Goal: Communication & Community: Answer question/provide support

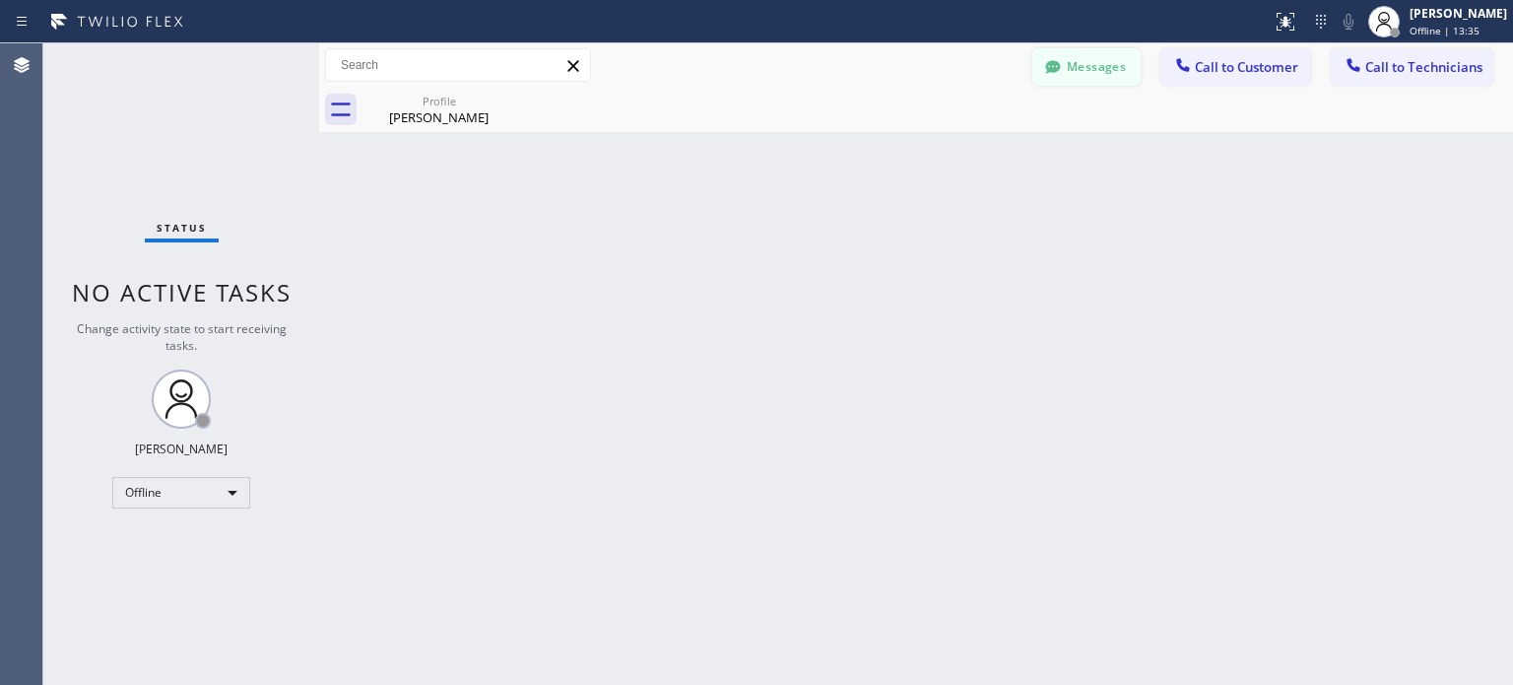
click at [1118, 58] on button "Messages" at bounding box center [1086, 66] width 108 height 37
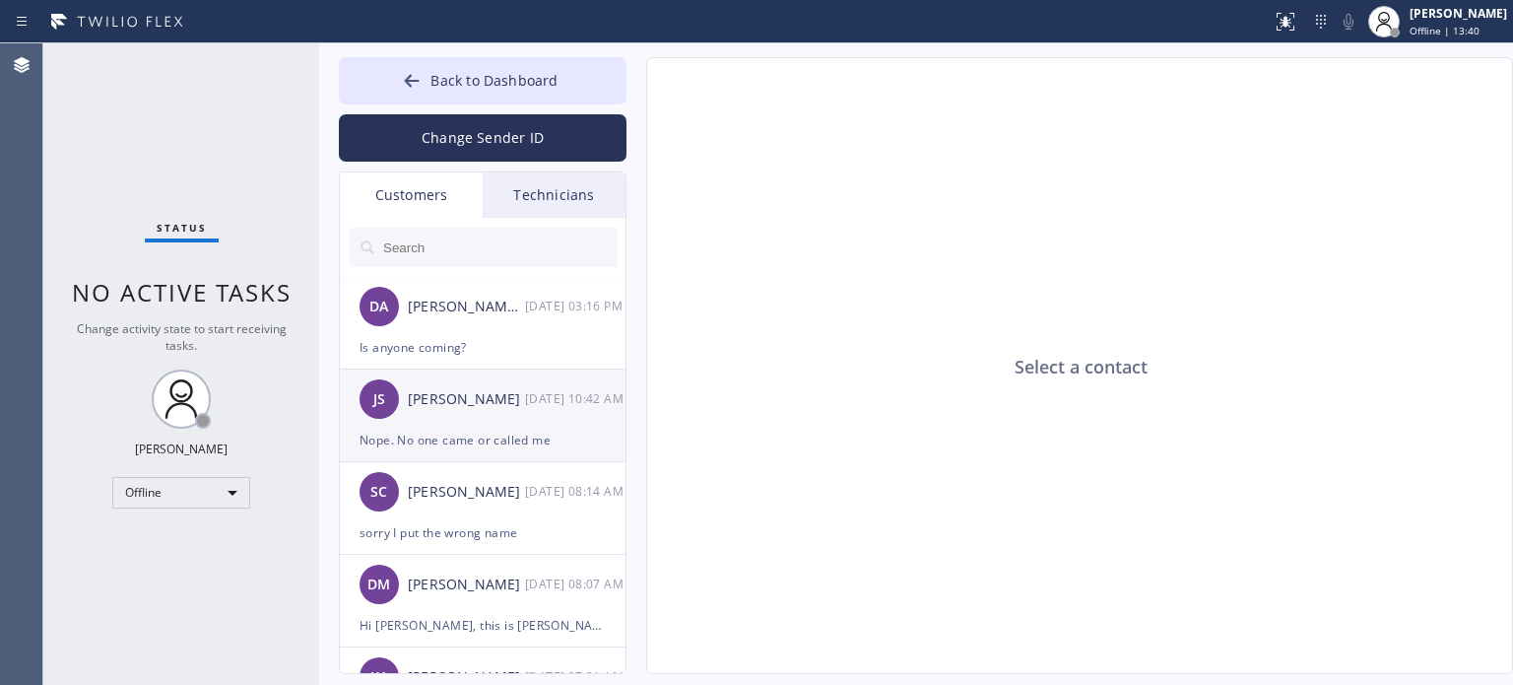
click at [465, 425] on div "JS [PERSON_NAME] [DATE] 10:42 AM" at bounding box center [484, 398] width 288 height 59
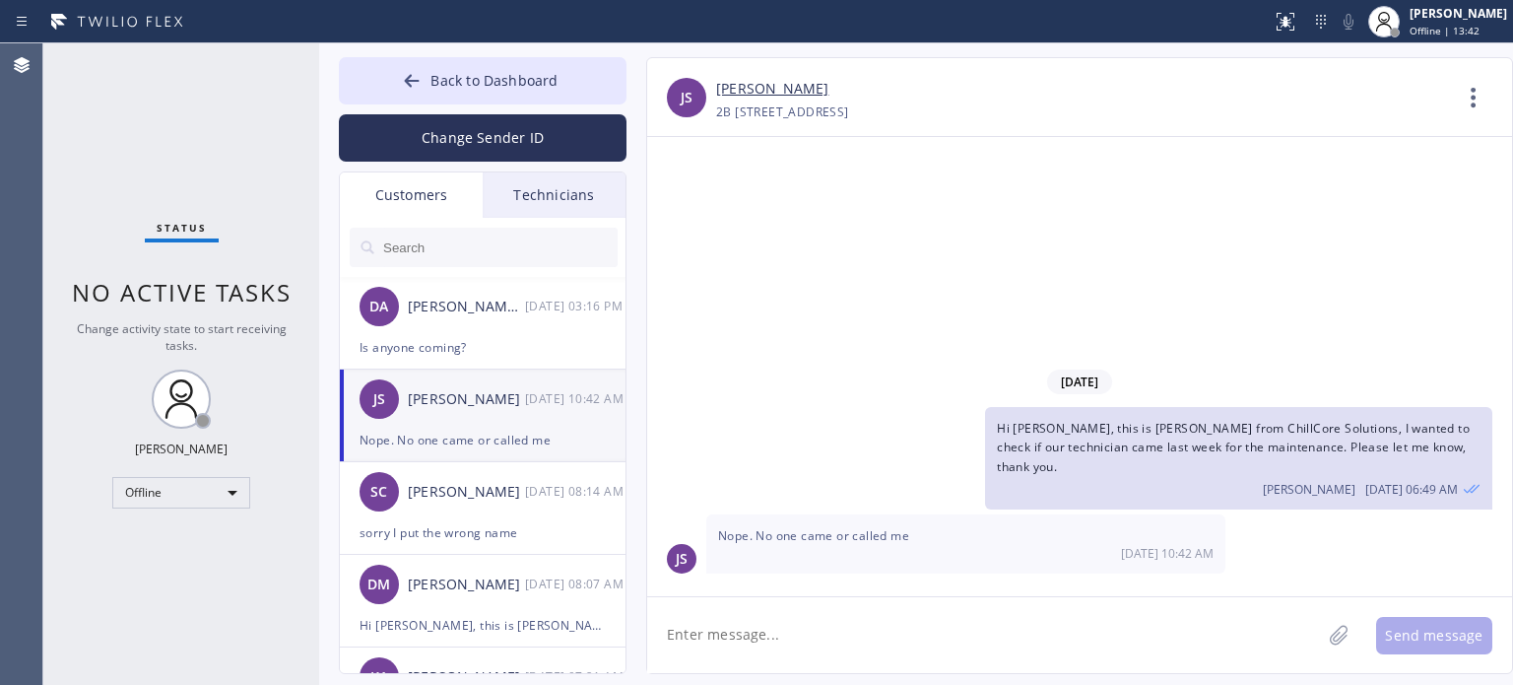
click at [757, 621] on textarea at bounding box center [984, 635] width 674 height 76
click at [849, 113] on div "2B [STREET_ADDRESS]" at bounding box center [782, 111] width 133 height 23
copy div "33480"
click at [870, 624] on textarea at bounding box center [984, 635] width 674 height 76
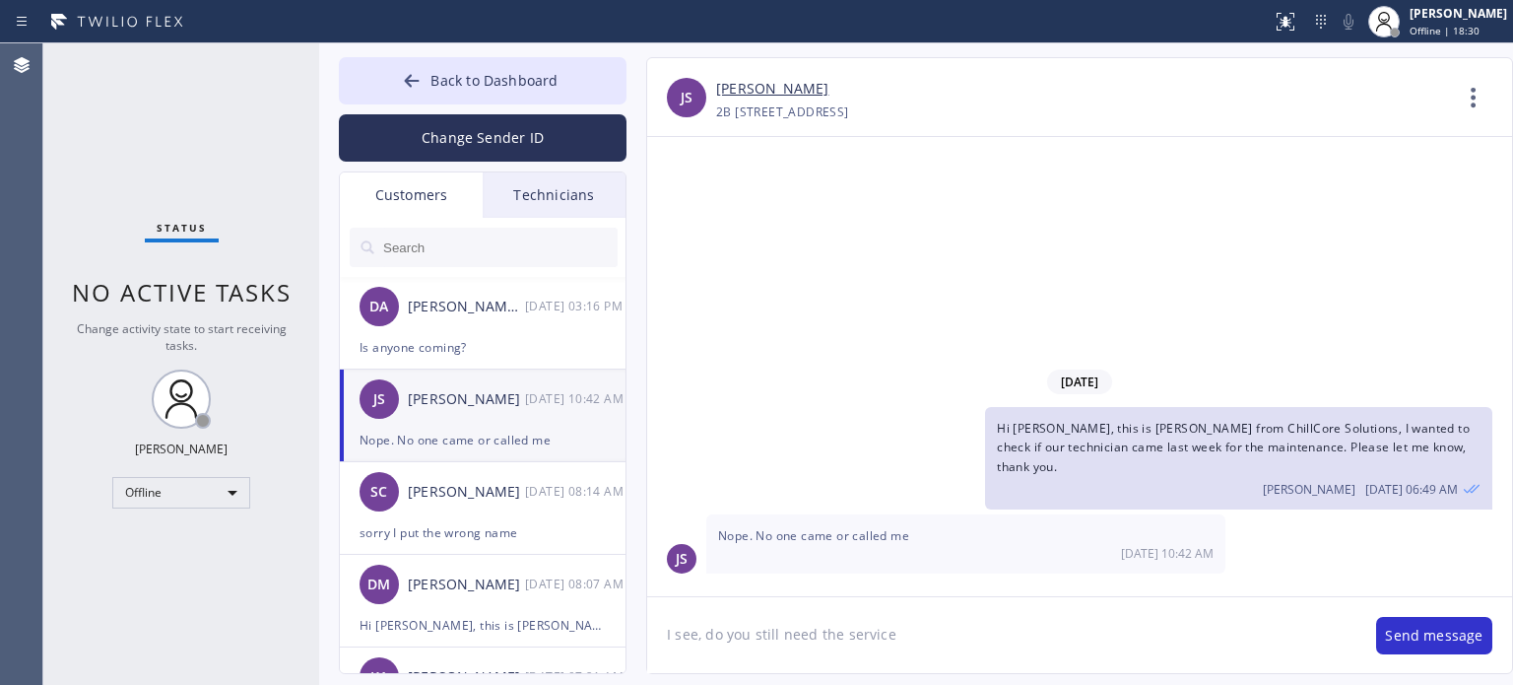
type textarea "I see, do you still need the service?"
